Goal: Task Accomplishment & Management: Manage account settings

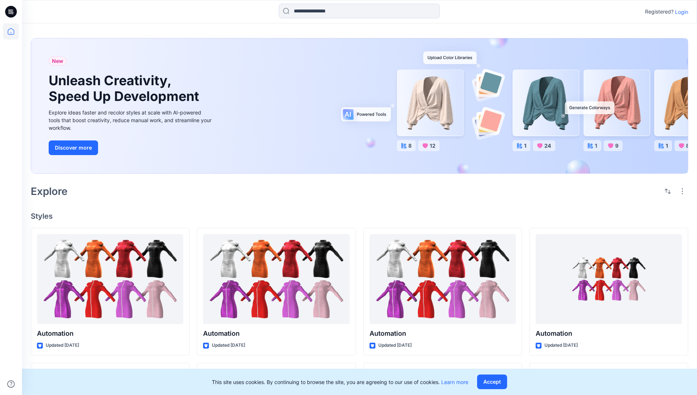
click at [680, 12] on p "Login" at bounding box center [682, 12] width 13 height 8
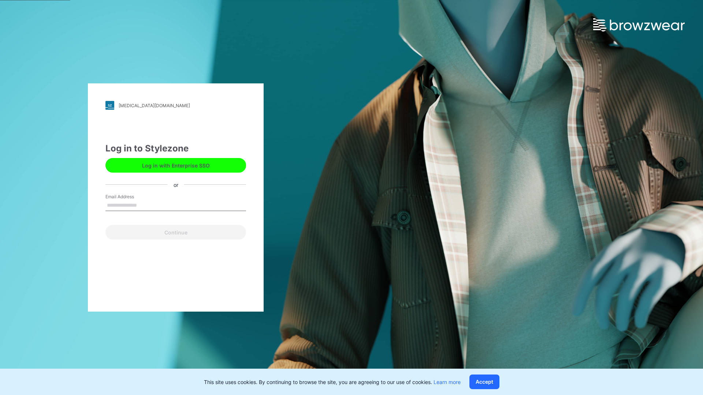
click at [145, 205] on input "Email Address" at bounding box center [175, 205] width 141 height 11
type input "**********"
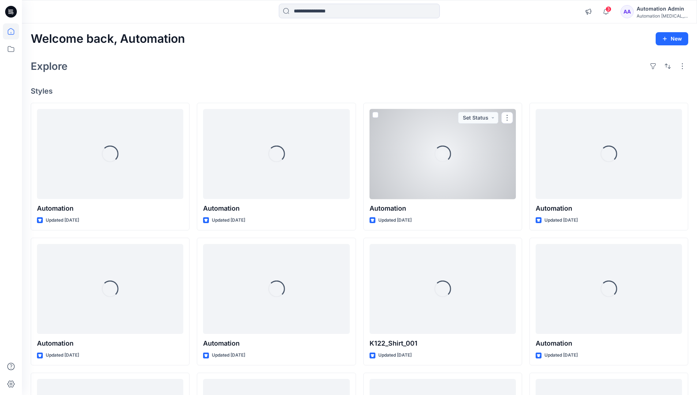
click at [14, 31] on icon at bounding box center [11, 31] width 7 height 7
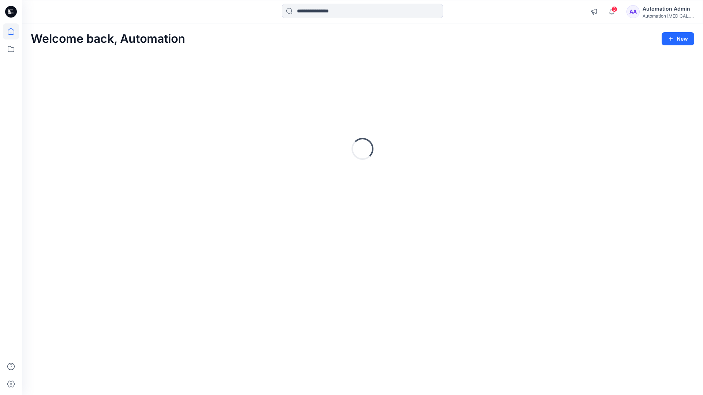
click at [665, 11] on div "Automation Admin" at bounding box center [668, 8] width 51 height 9
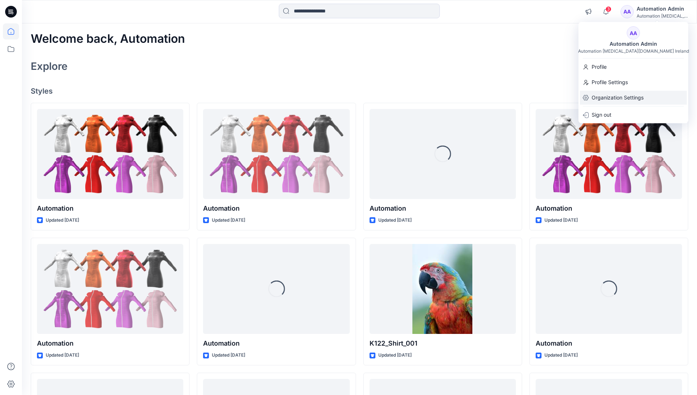
click at [622, 94] on p "Organization Settings" at bounding box center [618, 98] width 52 height 14
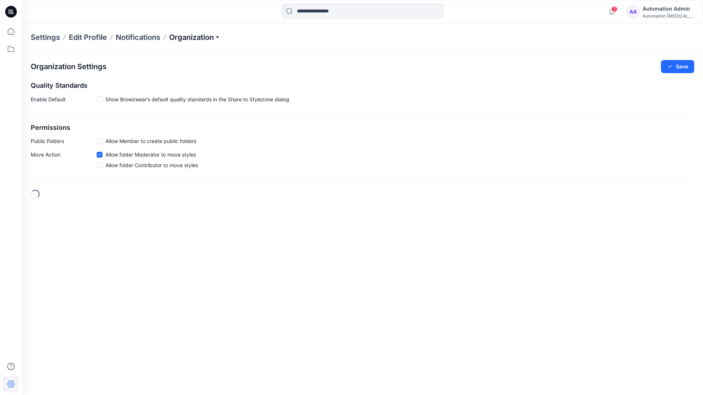
click at [220, 37] on p "Organization" at bounding box center [194, 37] width 51 height 10
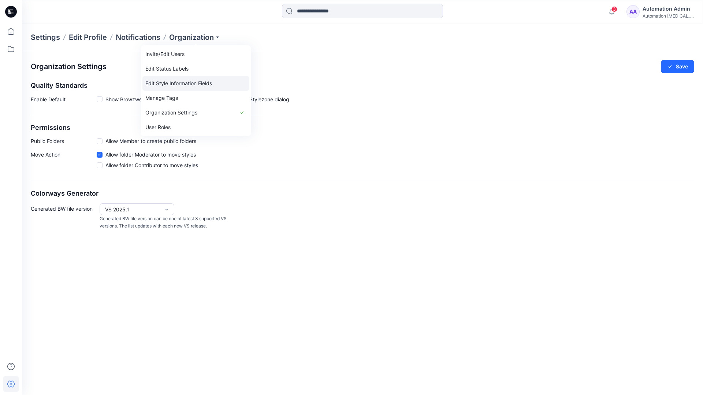
click at [193, 82] on link "Edit Style Information Fields" at bounding box center [195, 83] width 107 height 15
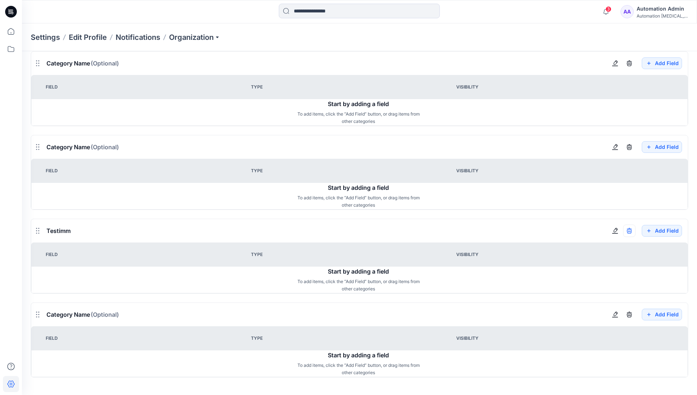
click at [658, 7] on div "Automation Admin" at bounding box center [662, 8] width 51 height 9
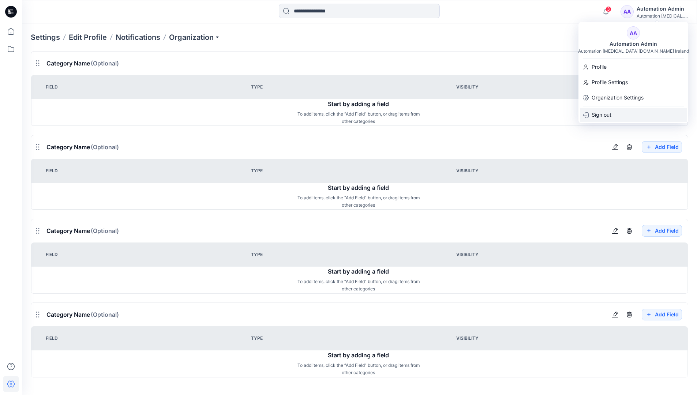
click at [604, 114] on p "Sign out" at bounding box center [602, 115] width 20 height 14
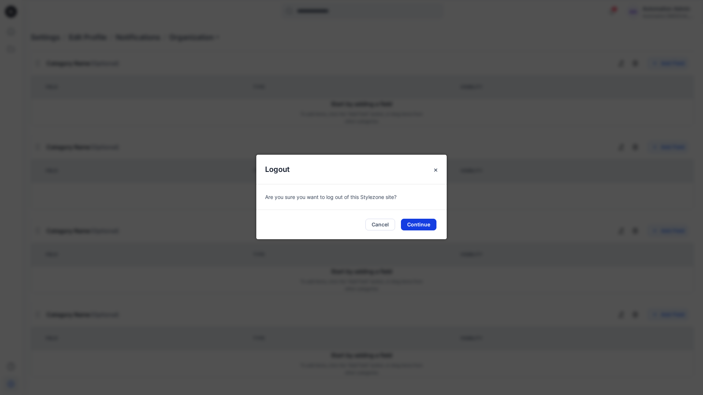
click at [427, 225] on button "Continue" at bounding box center [419, 225] width 36 height 12
